Goal: Download file/media

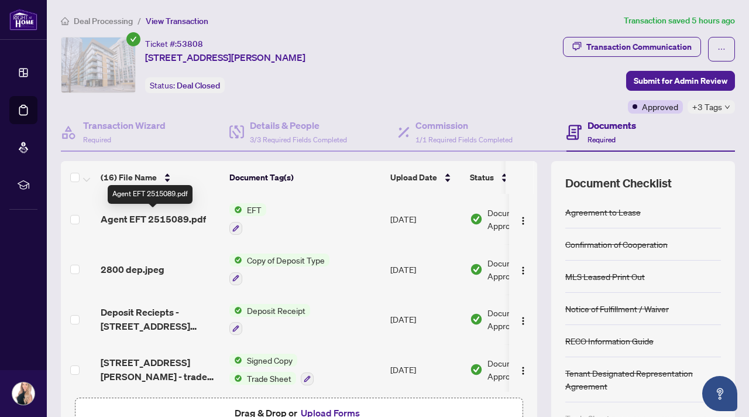
click at [142, 222] on span "Agent EFT 2515089.pdf" at bounding box center [153, 219] width 105 height 14
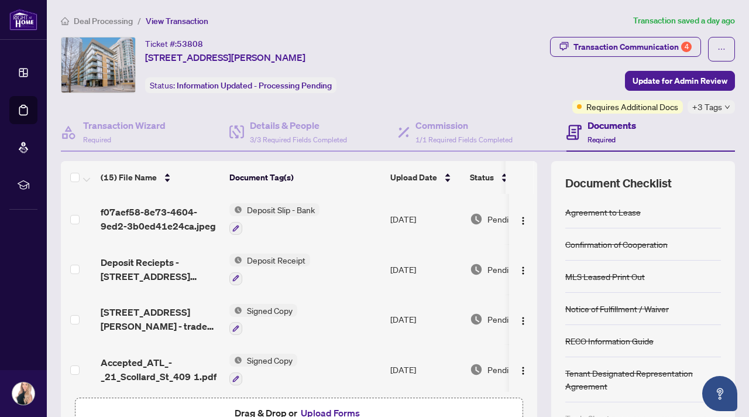
scroll to position [547, 0]
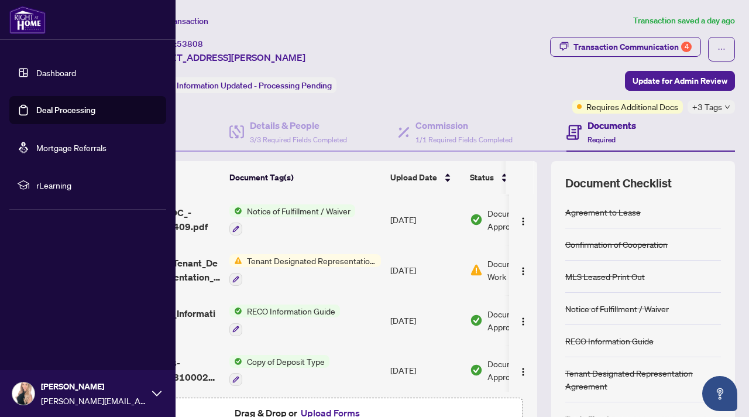
click at [46, 74] on link "Dashboard" at bounding box center [56, 72] width 40 height 11
